Goal: Transaction & Acquisition: Purchase product/service

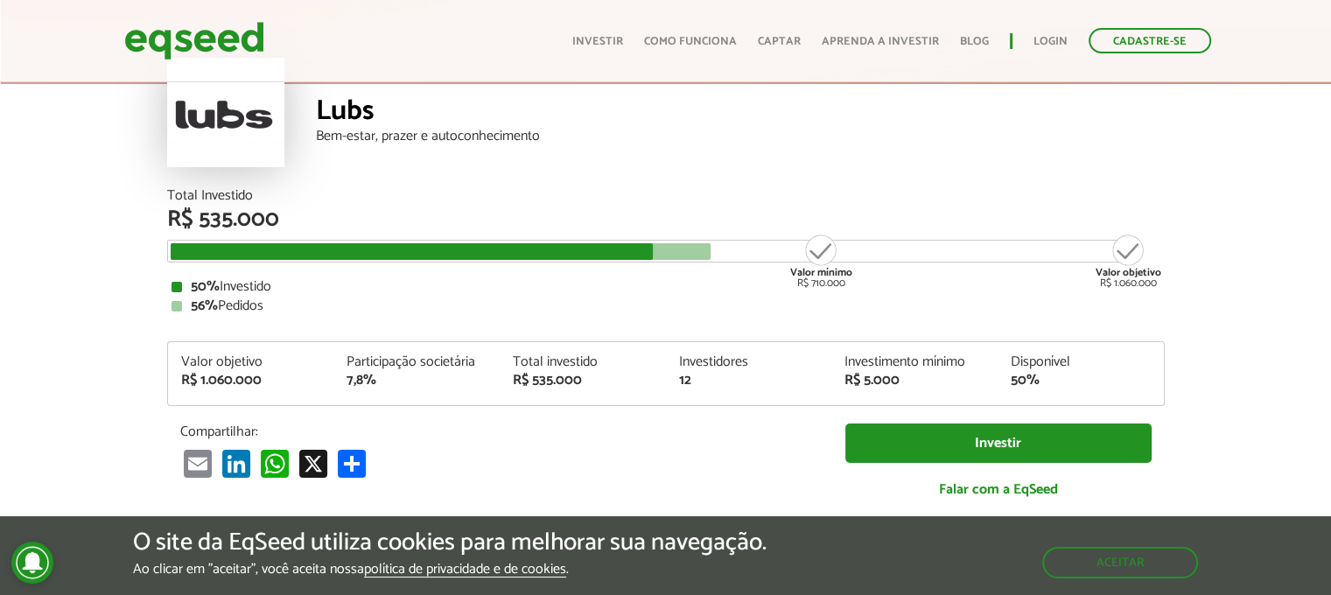
scroll to position [175, 0]
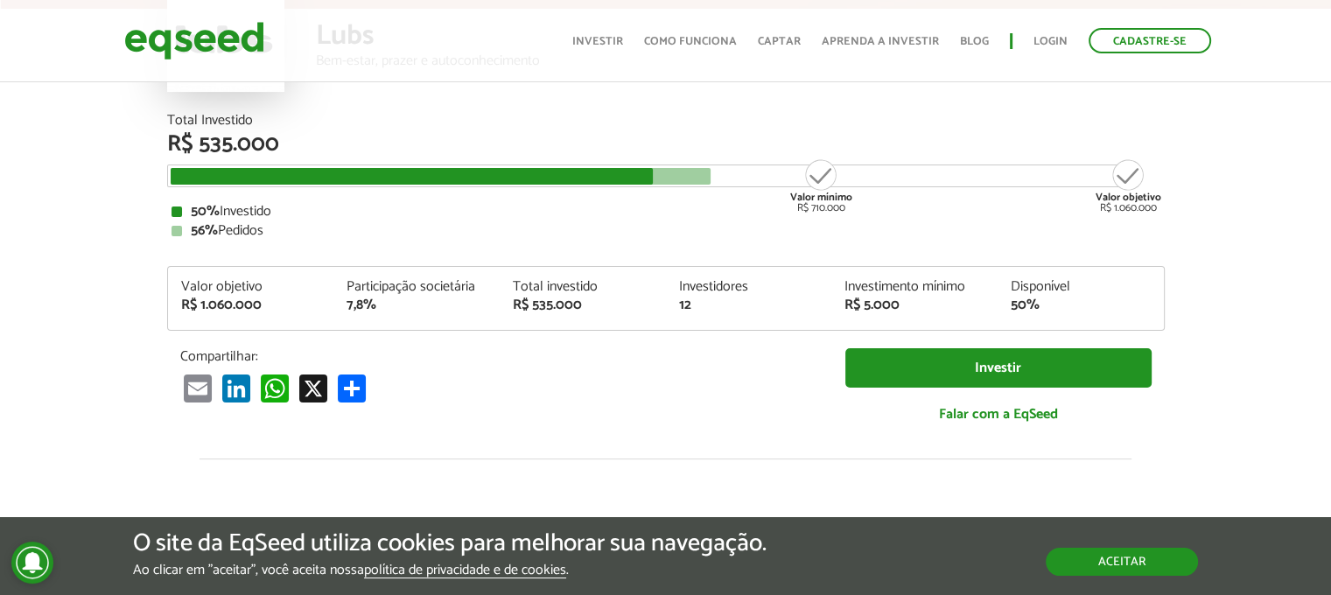
click at [1076, 557] on button "Aceitar" at bounding box center [1122, 562] width 152 height 28
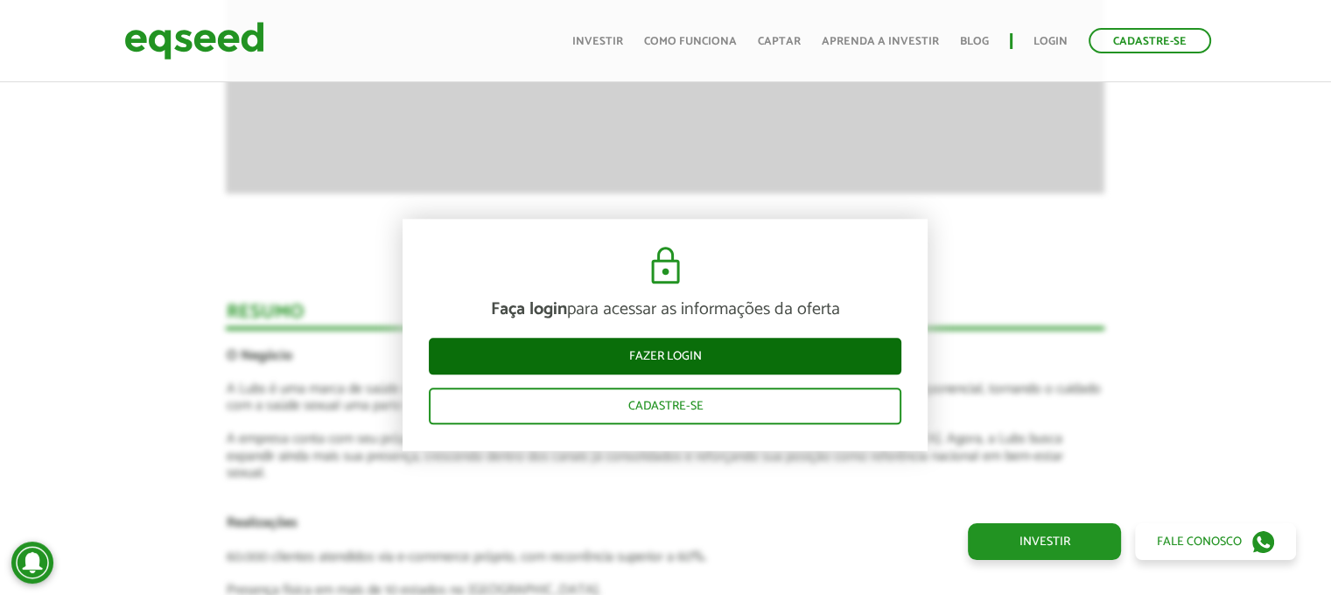
scroll to position [2450, 0]
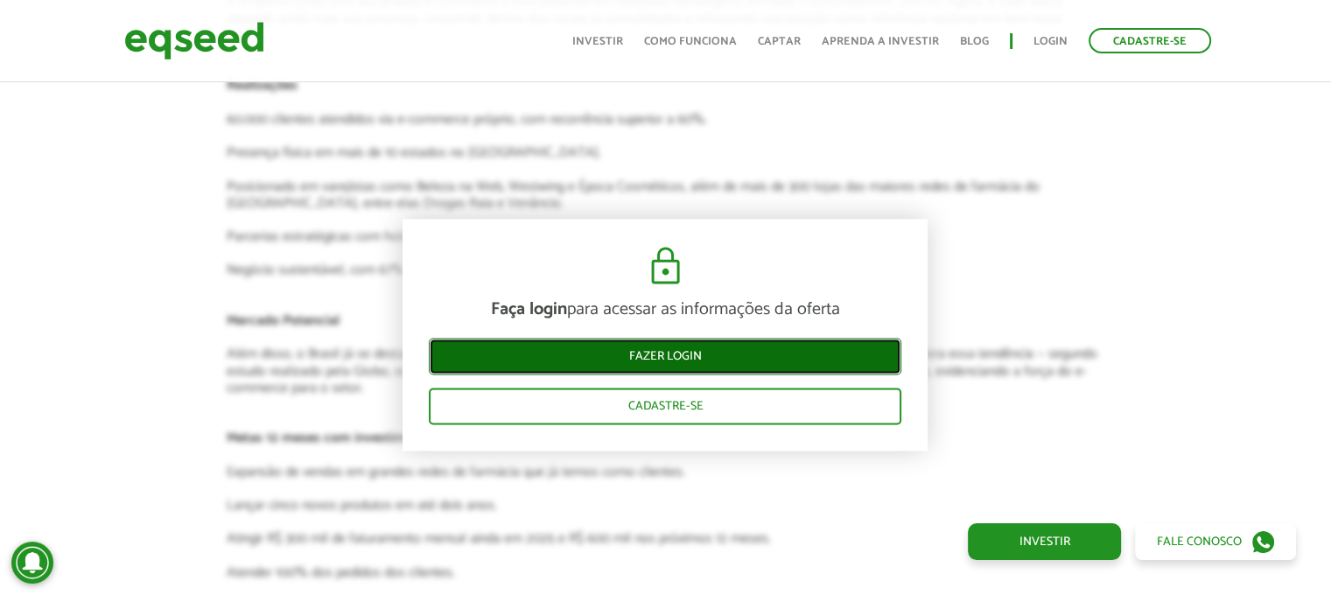
click at [686, 353] on link "Fazer login" at bounding box center [665, 356] width 473 height 37
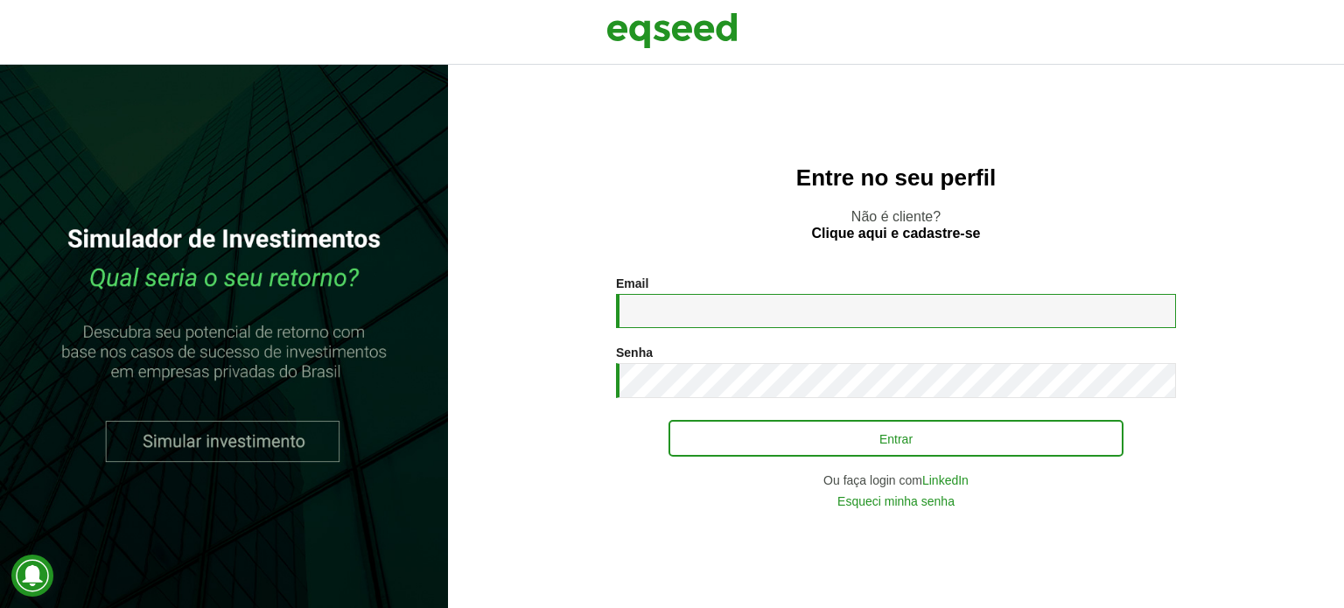
type input "**********"
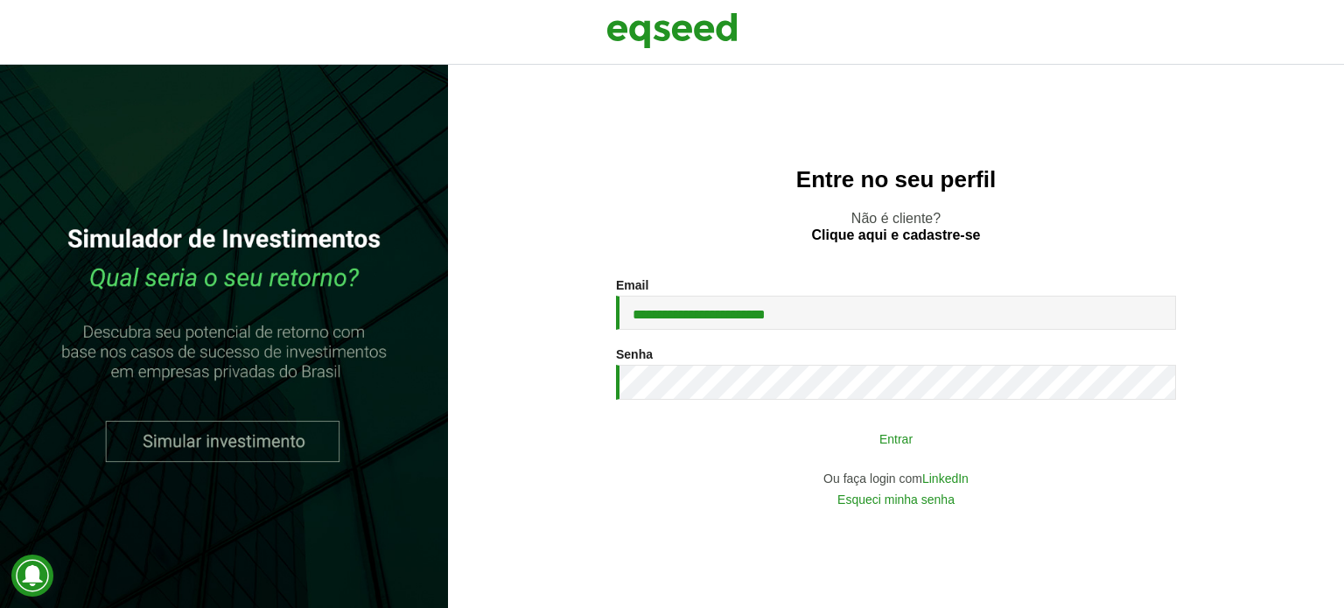
click at [831, 440] on button "Entrar" at bounding box center [896, 438] width 455 height 33
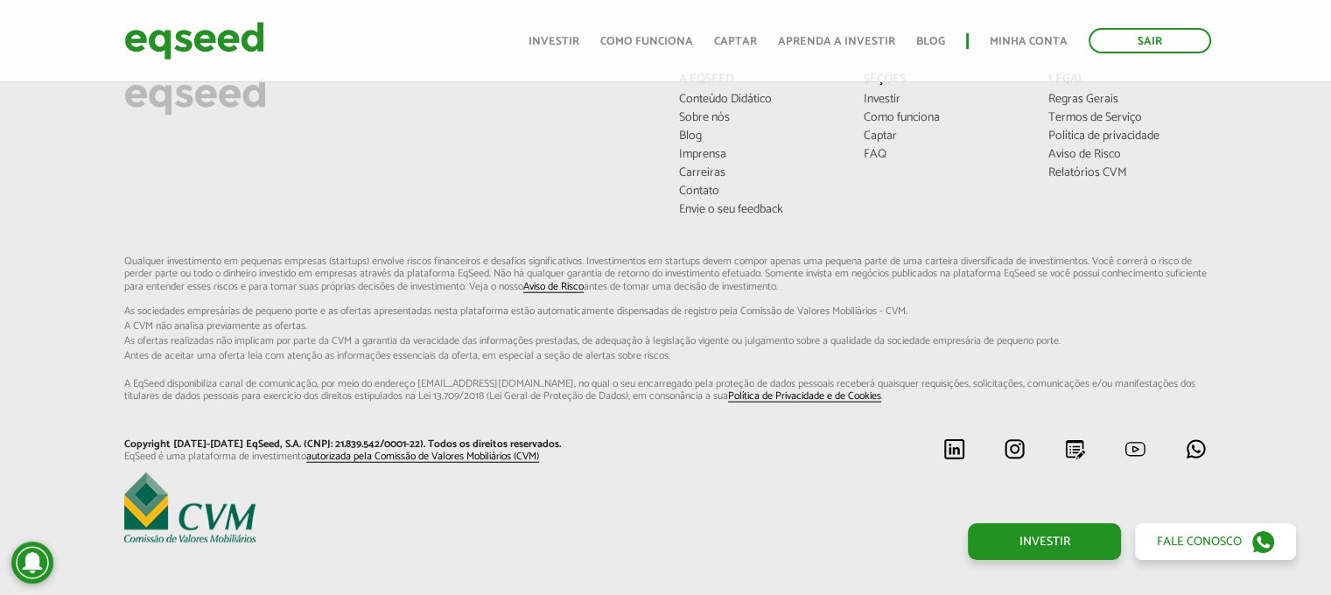
scroll to position [4323, 0]
